Goal: Task Accomplishment & Management: Manage account settings

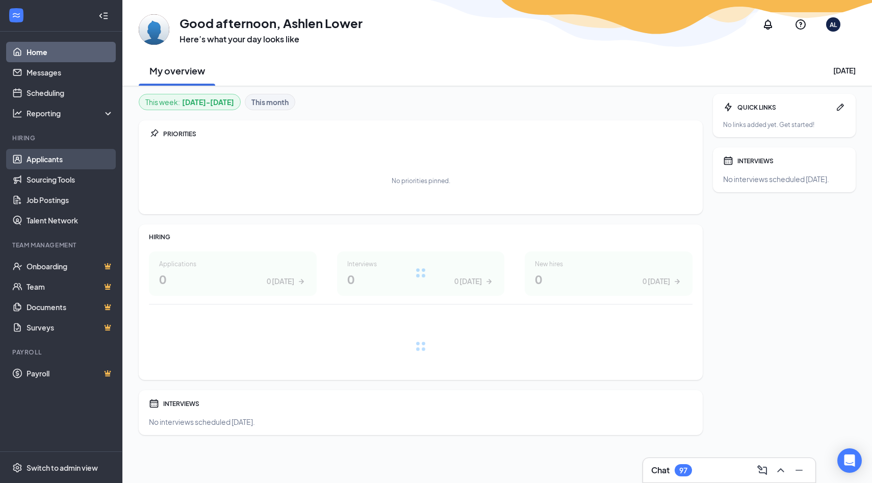
click at [71, 160] on link "Applicants" at bounding box center [70, 159] width 87 height 20
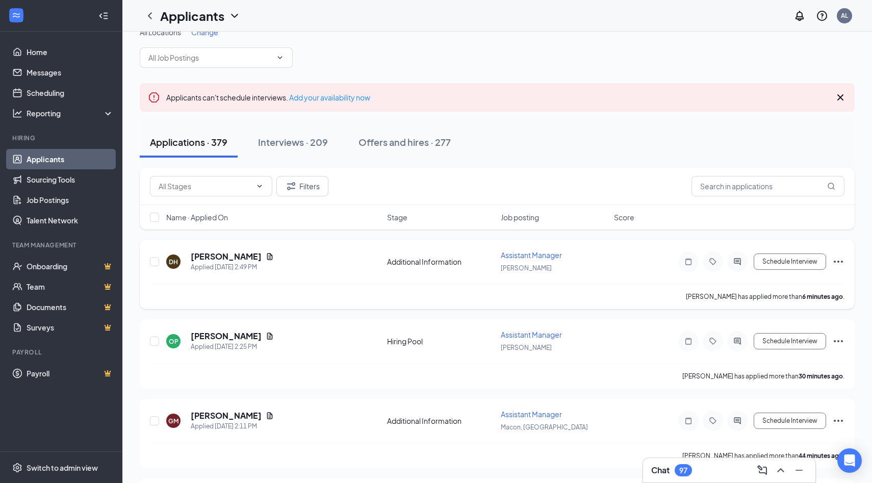
scroll to position [25, 0]
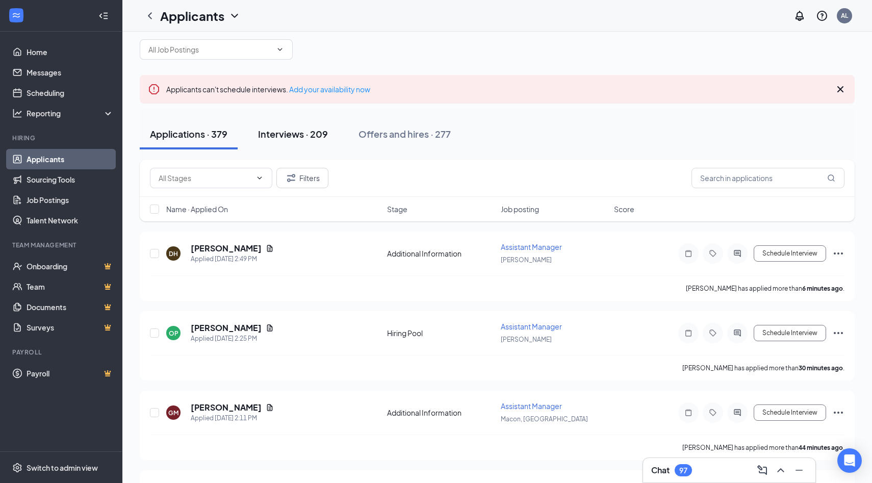
click at [309, 133] on div "Interviews · 209" at bounding box center [293, 134] width 70 height 13
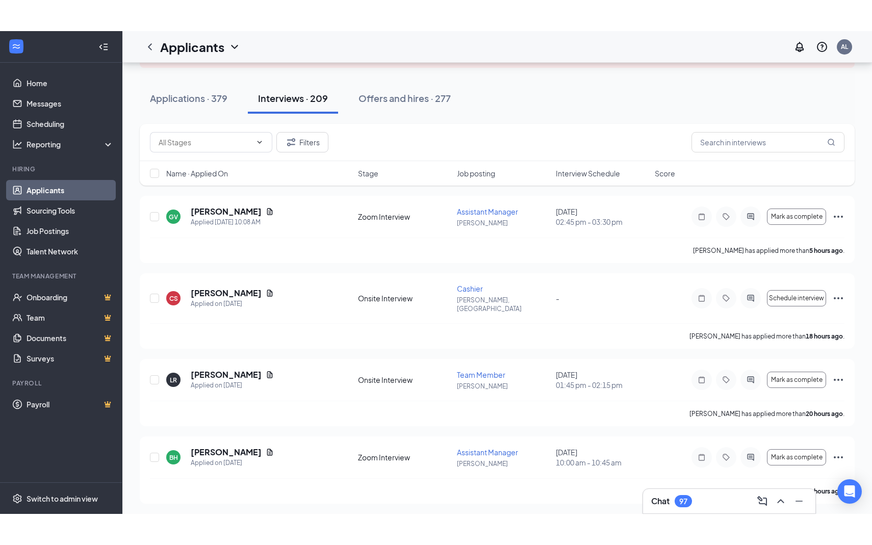
scroll to position [93, 0]
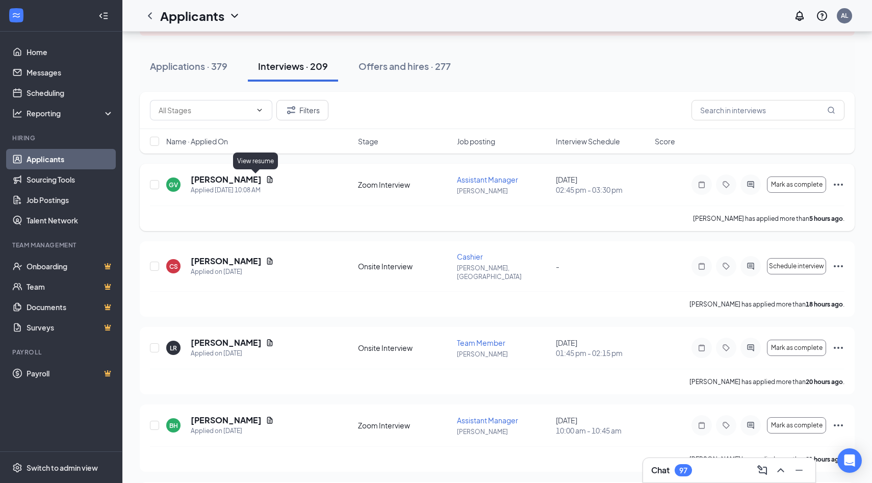
click at [267, 176] on icon "Document" at bounding box center [270, 179] width 6 height 7
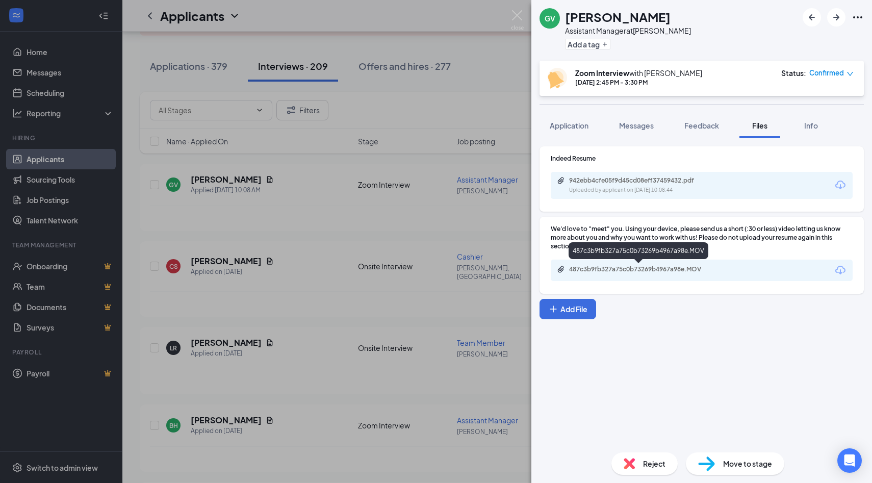
click at [607, 273] on div "487c3b9fb327a75c0b73269b4967a98e.MOV" at bounding box center [640, 269] width 143 height 8
click at [518, 24] on img at bounding box center [517, 20] width 13 height 20
